Goal: Task Accomplishment & Management: Manage account settings

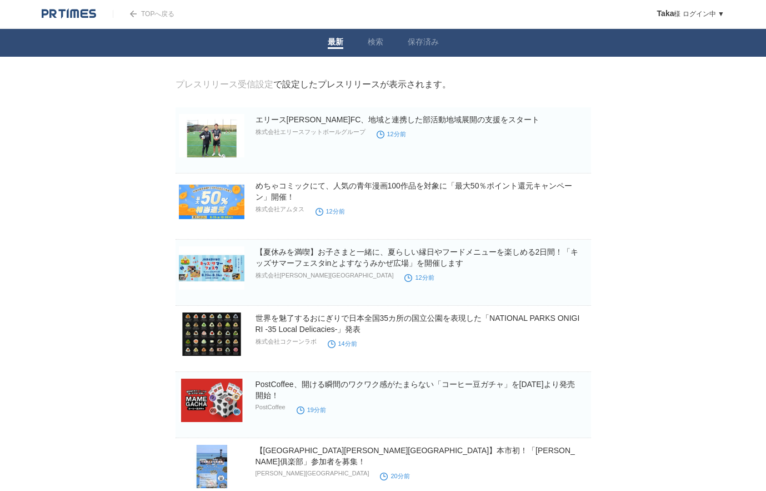
click at [246, 84] on link "プレスリリース受信設定" at bounding box center [225, 83] width 98 height 9
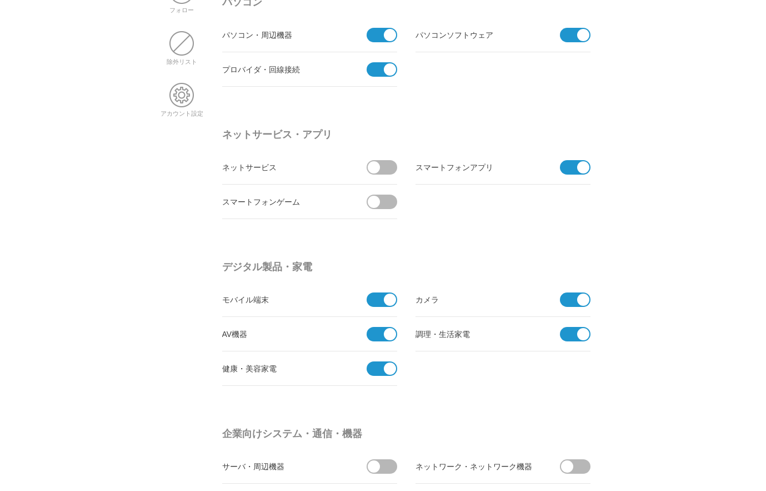
scroll to position [80, 0]
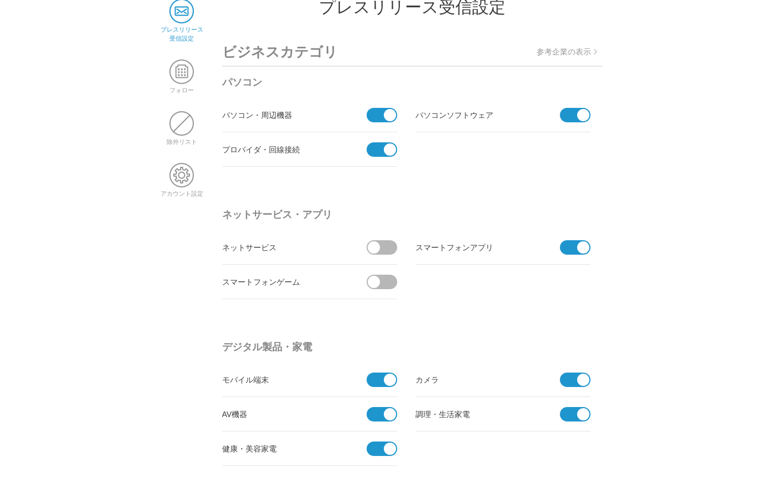
click at [577, 118] on span at bounding box center [571, 115] width 23 height 14
click at [0, 0] on input "checkbox" at bounding box center [0, 0] width 0 height 0
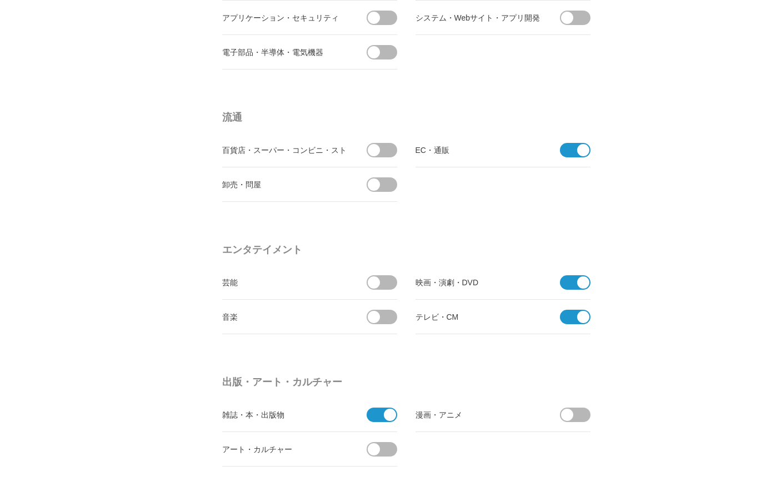
scroll to position [720, 0]
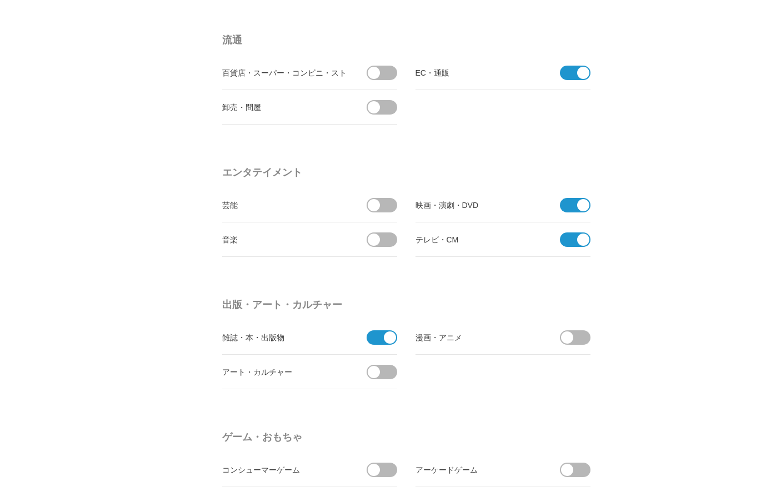
click at [582, 241] on span at bounding box center [583, 239] width 12 height 12
click at [0, 0] on input "checkbox" at bounding box center [0, 0] width 0 height 0
click at [583, 210] on span at bounding box center [583, 205] width 12 height 12
click at [0, 0] on input "checkbox" at bounding box center [0, 0] width 0 height 0
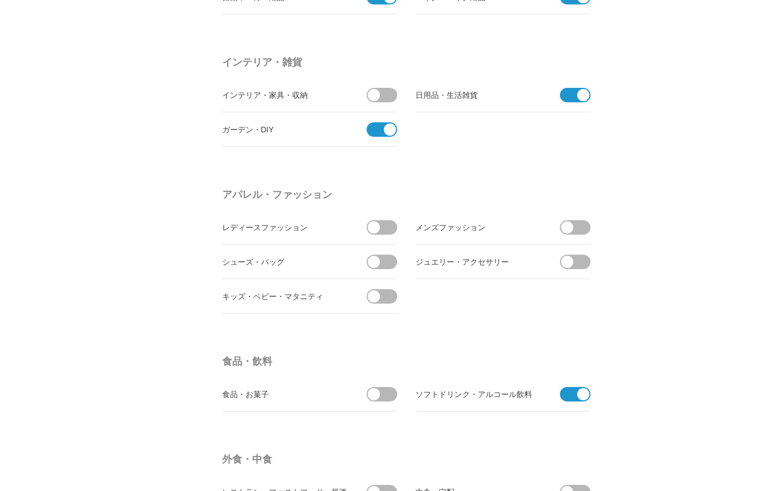
scroll to position [1521, 0]
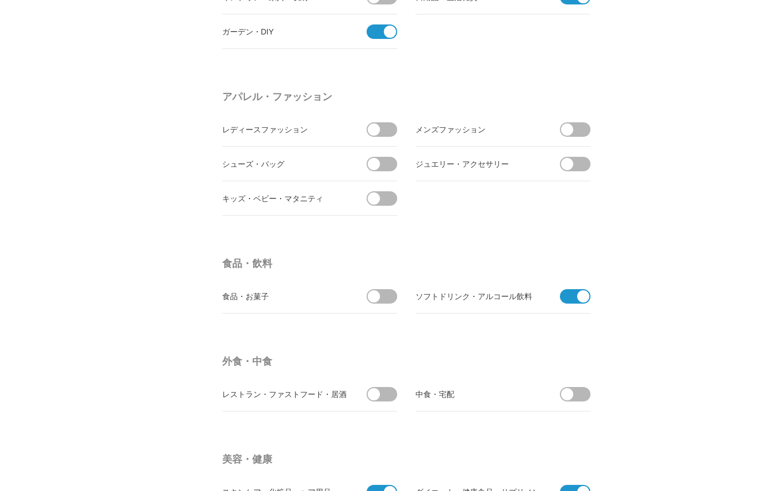
click at [585, 302] on span at bounding box center [575, 303] width 31 height 29
click at [0, 0] on input "checkbox" at bounding box center [0, 0] width 0 height 0
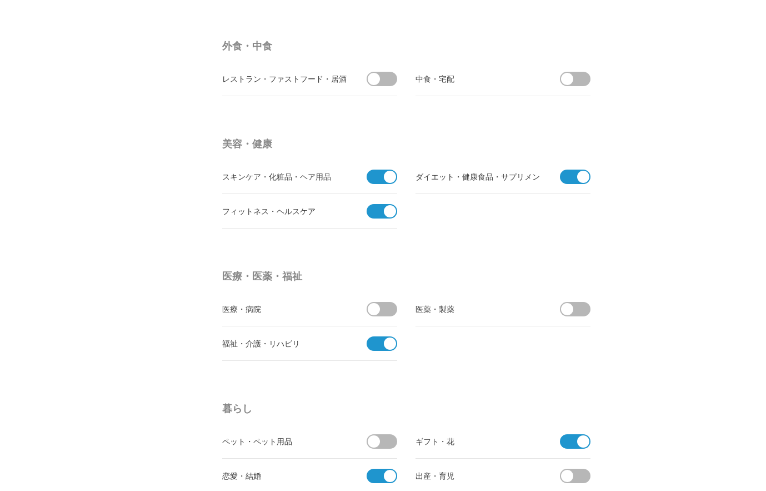
scroll to position [1841, 0]
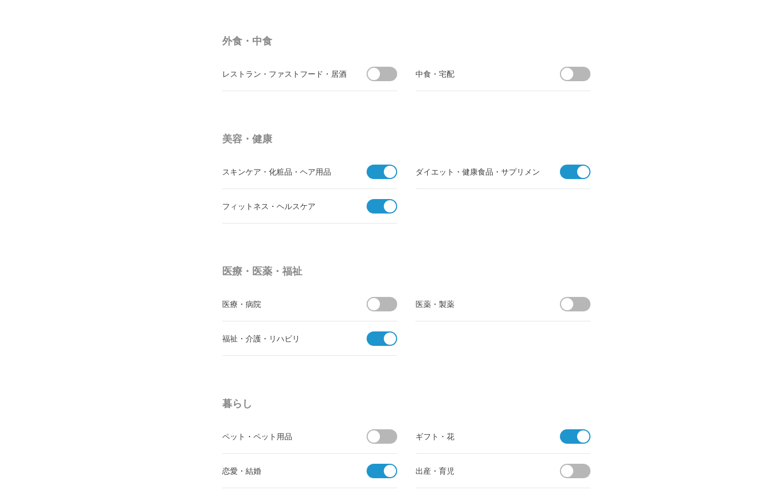
drag, startPoint x: 385, startPoint y: 172, endPoint x: 385, endPoint y: 186, distance: 13.9
click at [385, 175] on span at bounding box center [382, 179] width 31 height 29
click at [386, 209] on span at bounding box center [390, 206] width 12 height 12
click at [0, 0] on input "checkbox" at bounding box center [0, 0] width 0 height 0
click at [378, 176] on span at bounding box center [378, 172] width 23 height 14
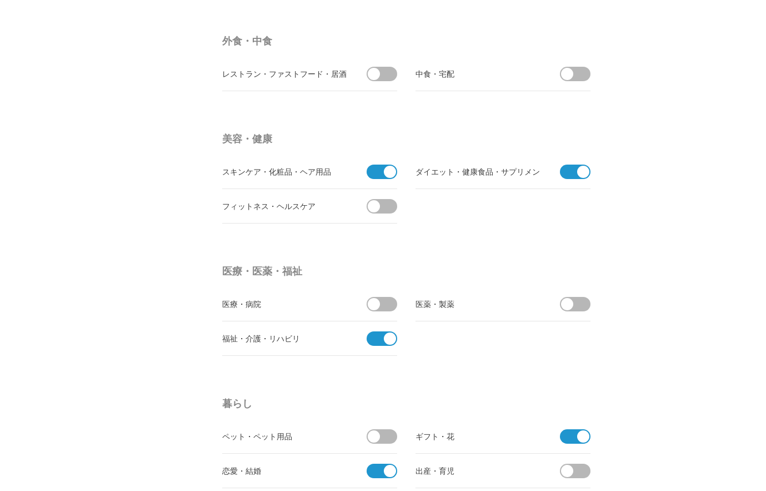
click at [0, 0] on input "checkbox" at bounding box center [0, 0] width 0 height 0
click at [566, 172] on span at bounding box center [571, 172] width 23 height 14
click at [0, 0] on input "checkbox" at bounding box center [0, 0] width 0 height 0
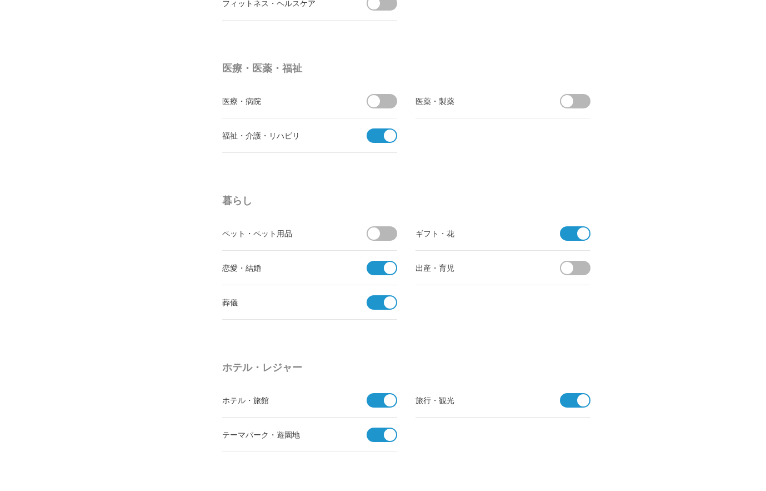
scroll to position [2081, 0]
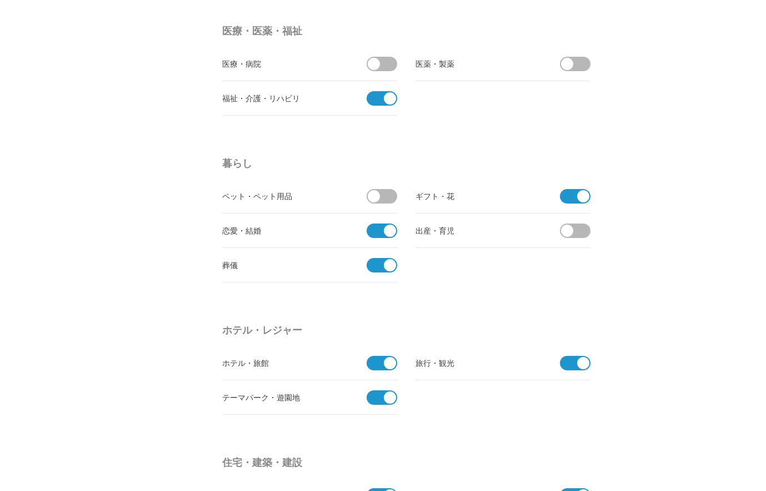
click at [376, 101] on span at bounding box center [378, 98] width 23 height 14
click at [0, 0] on input "checkbox" at bounding box center [0, 0] width 0 height 0
click at [380, 230] on span at bounding box center [378, 230] width 23 height 14
click at [0, 0] on input "checkbox" at bounding box center [0, 0] width 0 height 0
drag, startPoint x: 377, startPoint y: 270, endPoint x: 383, endPoint y: 261, distance: 11.1
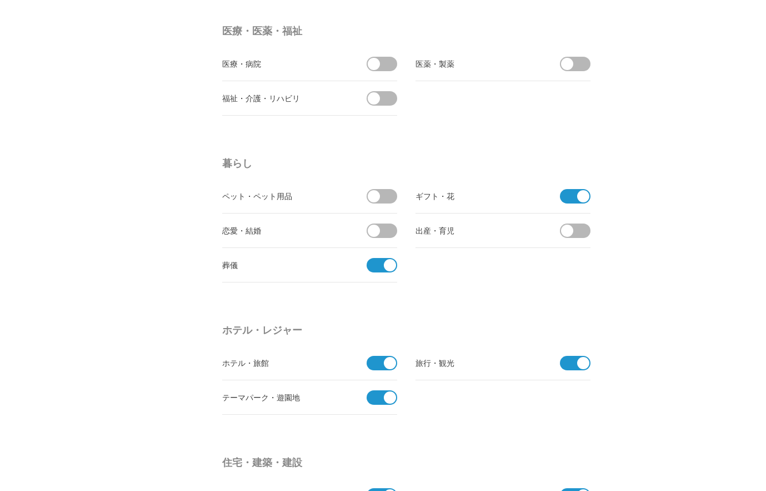
click at [377, 270] on span at bounding box center [378, 265] width 23 height 14
click at [0, 0] on input "checkbox" at bounding box center [0, 0] width 0 height 0
click at [566, 197] on span at bounding box center [571, 196] width 23 height 14
click at [0, 0] on input "checkbox" at bounding box center [0, 0] width 0 height 0
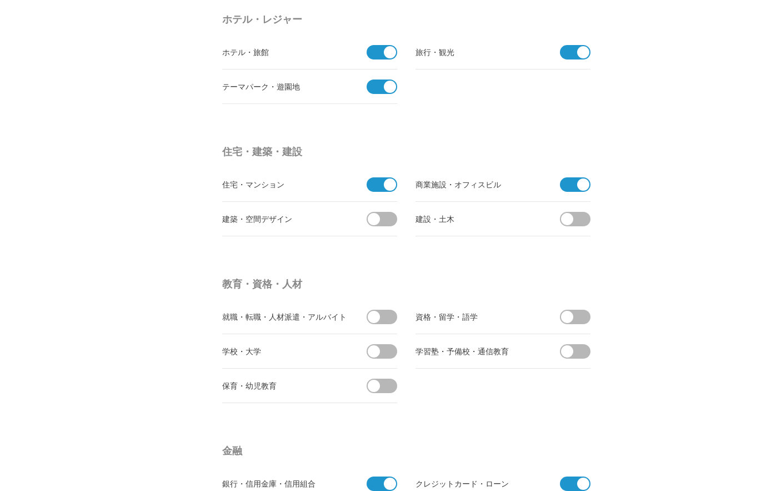
scroll to position [2401, 0]
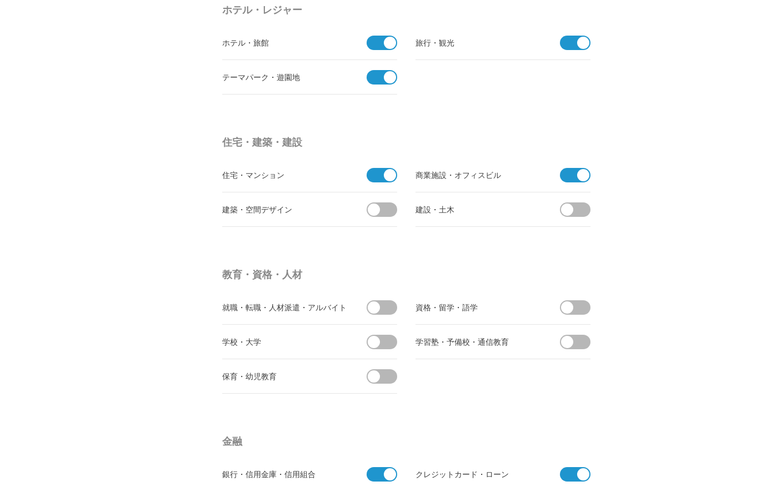
click at [567, 176] on span at bounding box center [571, 175] width 23 height 14
click at [0, 0] on input "checkbox" at bounding box center [0, 0] width 0 height 0
click at [379, 176] on span at bounding box center [378, 175] width 23 height 14
click at [0, 0] on input "checkbox" at bounding box center [0, 0] width 0 height 0
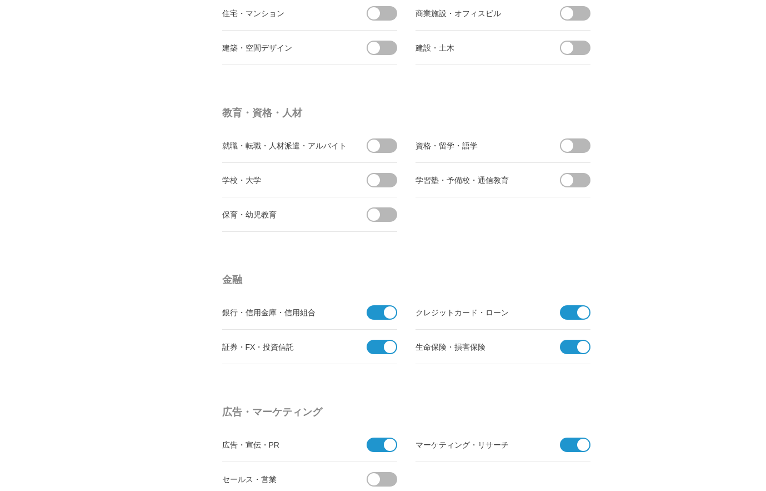
scroll to position [2721, 0]
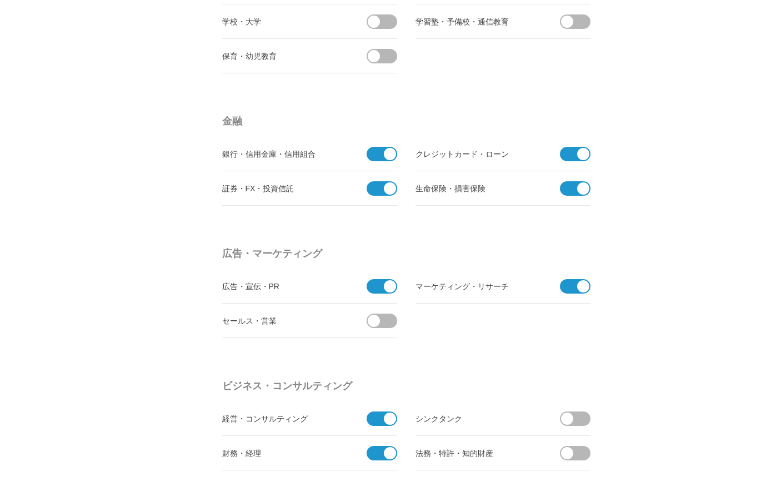
click at [572, 156] on span at bounding box center [571, 154] width 23 height 14
click at [0, 0] on input "checkbox" at bounding box center [0, 0] width 0 height 0
click at [567, 188] on span at bounding box center [571, 188] width 23 height 14
click at [0, 0] on input "checkbox" at bounding box center [0, 0] width 0 height 0
click at [383, 188] on span at bounding box center [378, 188] width 23 height 14
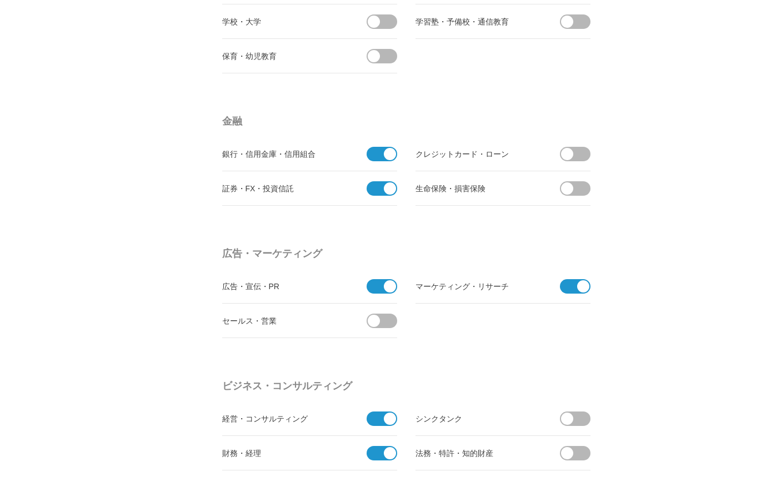
click at [0, 0] on input "checkbox" at bounding box center [0, 0] width 0 height 0
click at [382, 159] on span at bounding box center [378, 154] width 23 height 14
click at [0, 0] on input "checkbox" at bounding box center [0, 0] width 0 height 0
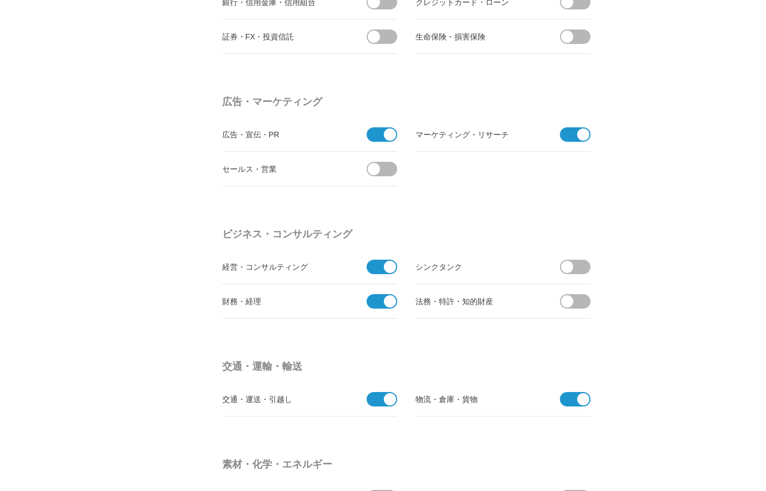
scroll to position [2881, 0]
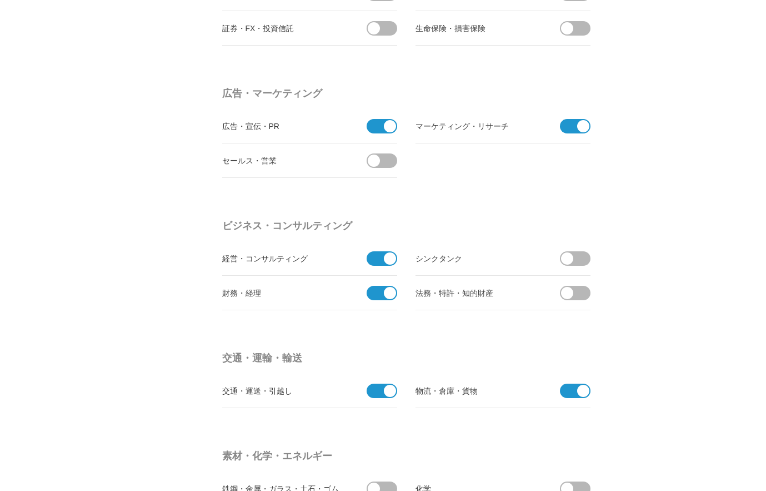
click at [378, 128] on span at bounding box center [378, 126] width 23 height 14
click at [0, 0] on input "checkbox" at bounding box center [0, 0] width 0 height 0
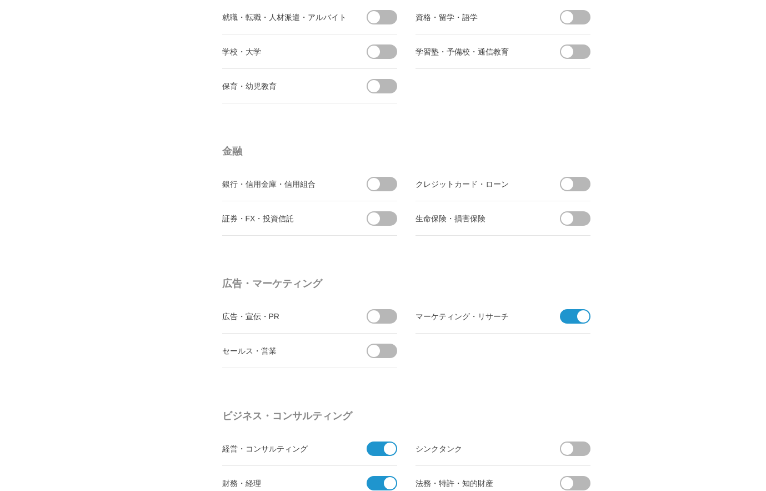
scroll to position [2721, 0]
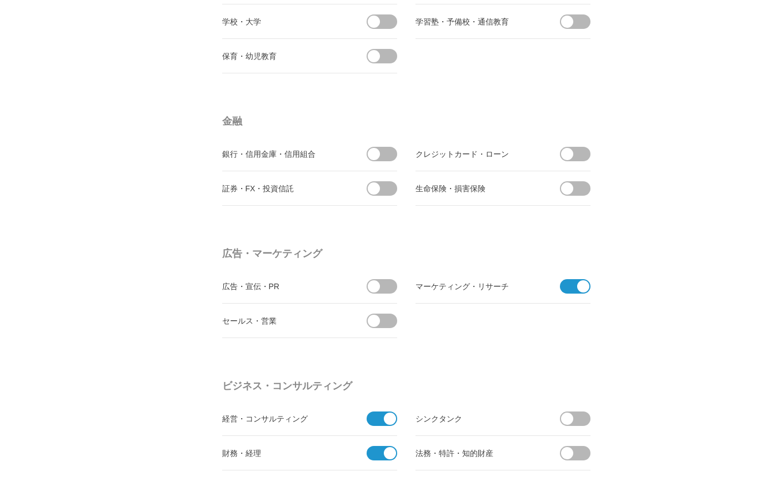
click at [386, 192] on span at bounding box center [385, 188] width 23 height 14
click at [0, 0] on input "受信する" at bounding box center [0, 0] width 0 height 0
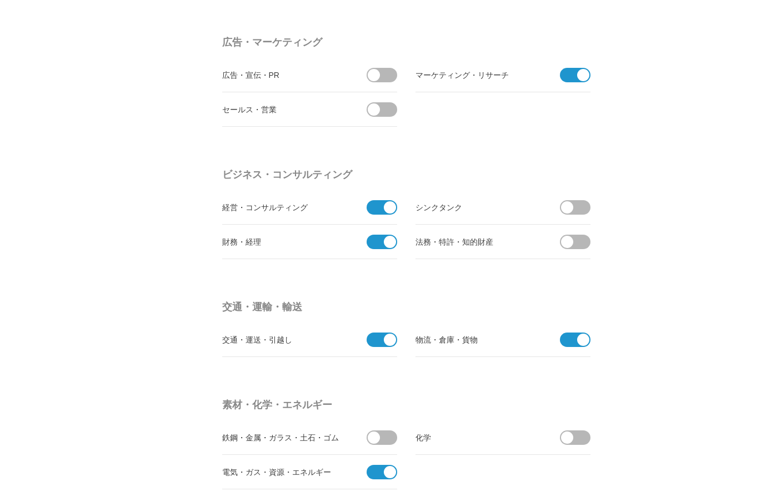
scroll to position [2961, 0]
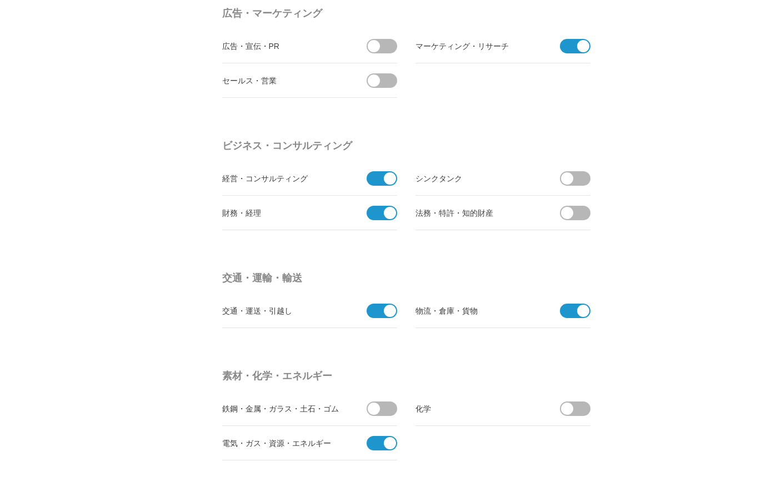
drag, startPoint x: 375, startPoint y: 215, endPoint x: 377, endPoint y: 201, distance: 14.6
click at [375, 214] on span at bounding box center [378, 213] width 23 height 14
click at [0, 0] on input "checkbox" at bounding box center [0, 0] width 0 height 0
click at [378, 181] on span at bounding box center [378, 178] width 23 height 14
click at [0, 0] on input "checkbox" at bounding box center [0, 0] width 0 height 0
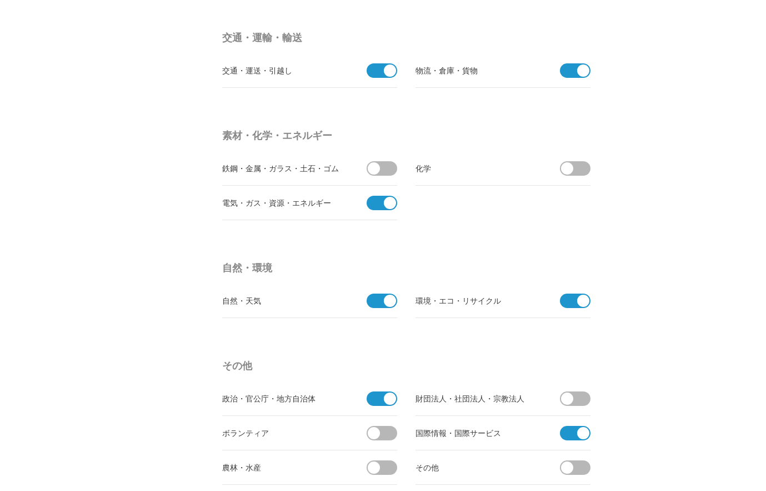
scroll to position [3121, 0]
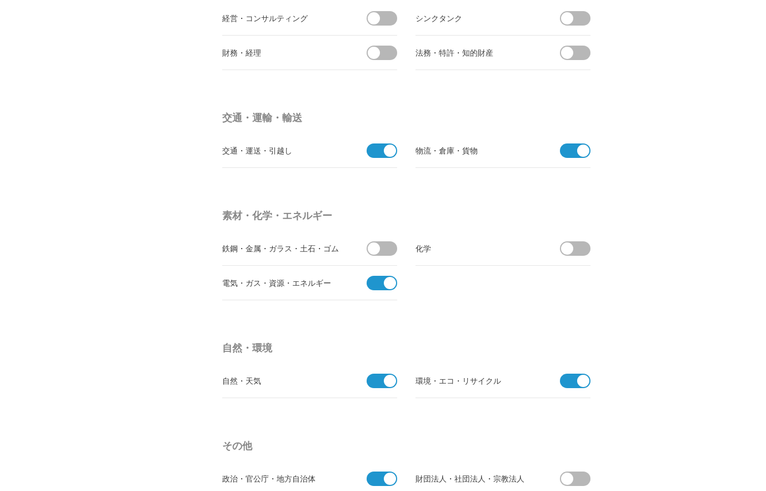
click at [567, 153] on span at bounding box center [571, 150] width 23 height 14
click at [0, 0] on input "checkbox" at bounding box center [0, 0] width 0 height 0
click at [567, 153] on span at bounding box center [567, 150] width 12 height 12
click at [0, 0] on input "checkbox" at bounding box center [0, 0] width 0 height 0
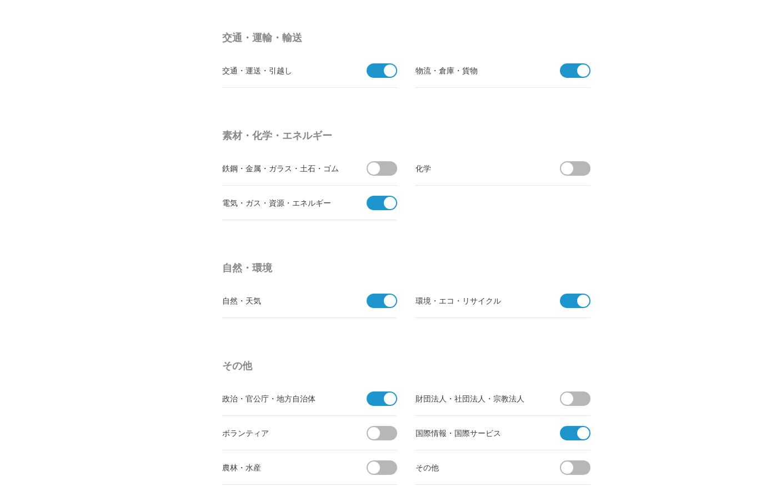
scroll to position [3281, 0]
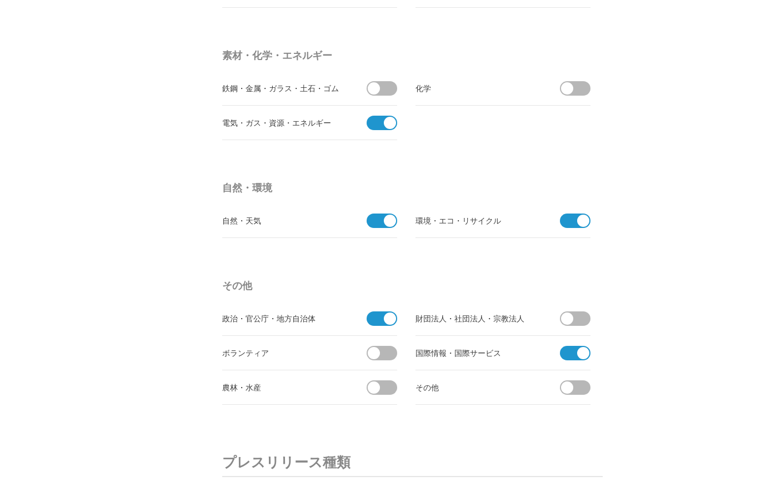
click at [571, 220] on span at bounding box center [571, 220] width 23 height 14
click at [0, 0] on input "checkbox" at bounding box center [0, 0] width 0 height 0
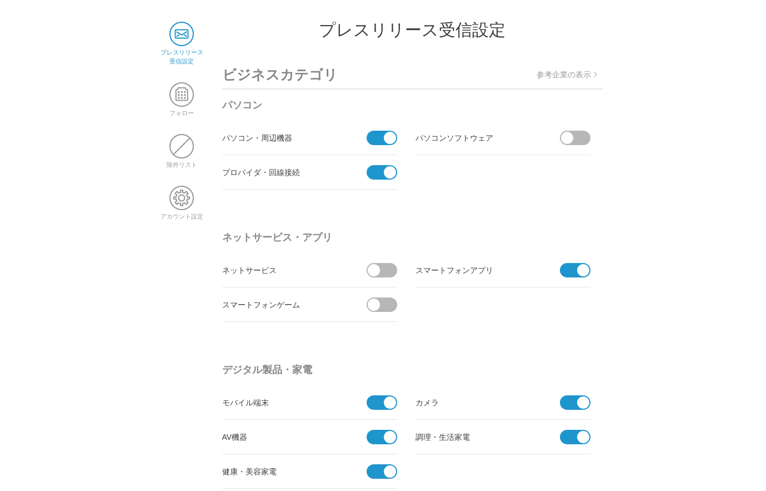
scroll to position [0, 0]
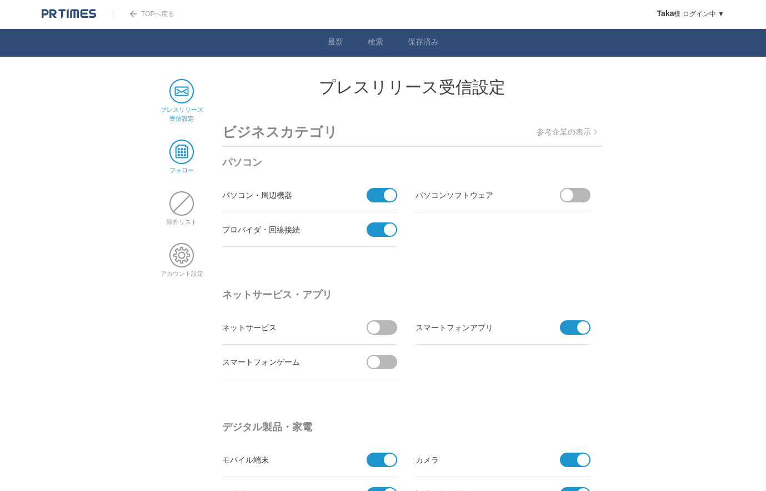
click at [178, 161] on span at bounding box center [182, 151] width 24 height 24
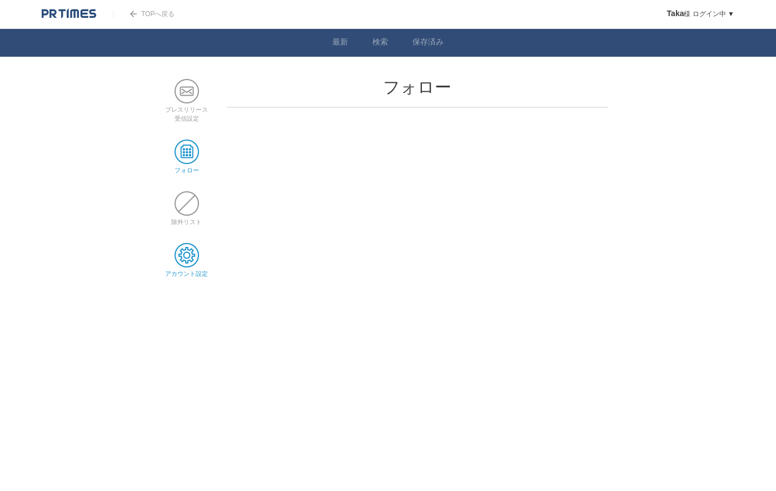
click at [181, 260] on span at bounding box center [187, 255] width 24 height 24
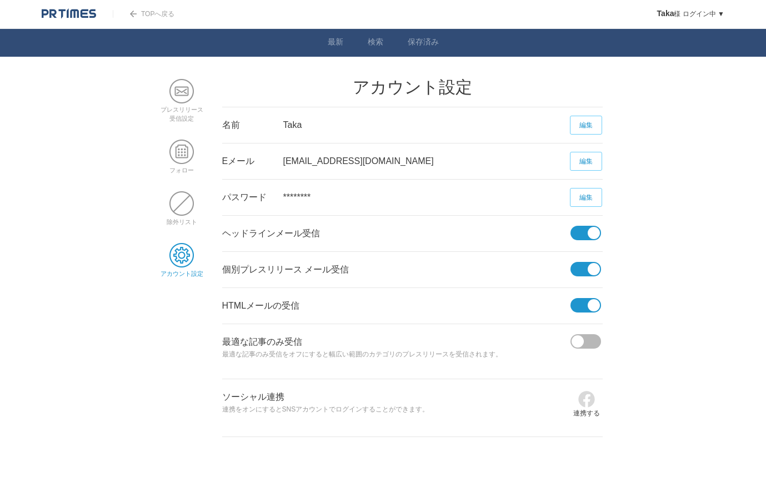
click at [586, 271] on span at bounding box center [582, 269] width 23 height 14
click at [0, 0] on input "checkbox" at bounding box center [0, 0] width 0 height 0
click at [185, 92] on span at bounding box center [182, 91] width 24 height 24
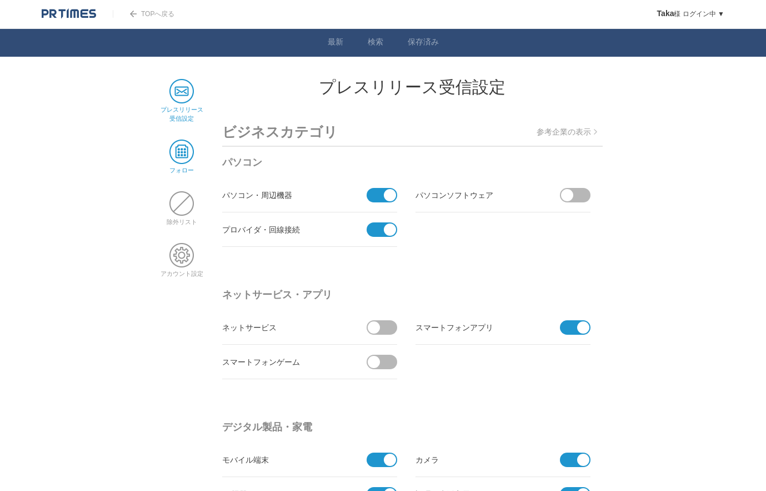
click at [176, 156] on span at bounding box center [182, 151] width 24 height 24
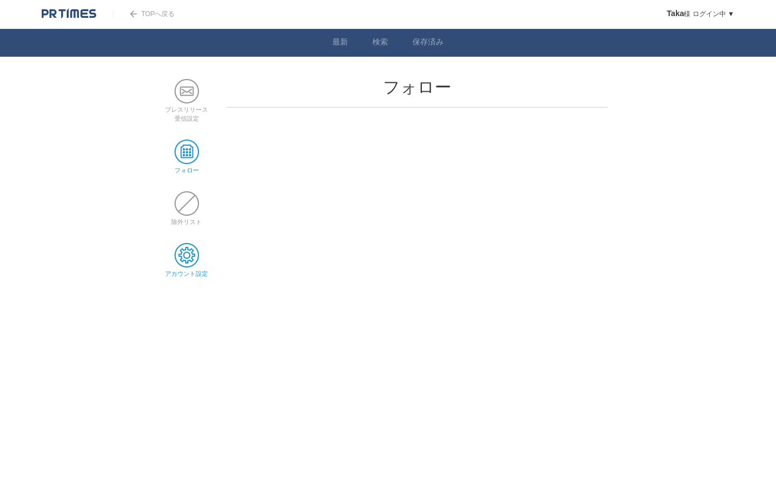
click at [189, 262] on span at bounding box center [187, 255] width 24 height 24
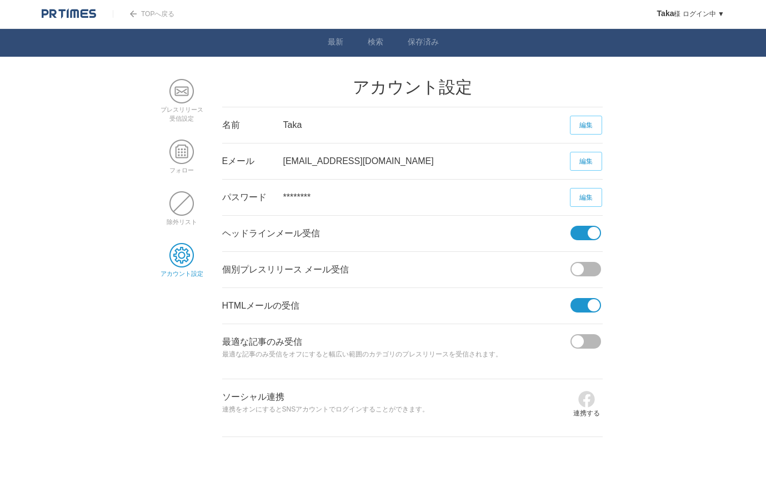
click at [681, 277] on body "TOPへ戻る Taka 様 ログイン中 ▼ プレスリリース受信設定 フォロー 除外リスト アカウント設定 閲覧履歴 退会手続き PR TIMESサイトへ戻る …" at bounding box center [383, 218] width 766 height 437
click at [142, 321] on body "TOPへ戻る Taka 様 ログイン中 ▼ プレスリリース受信設定 フォロー 除外リスト アカウント設定 閲覧履歴 退会手続き PR TIMESサイトへ戻る …" at bounding box center [383, 218] width 766 height 437
